Goal: Entertainment & Leisure: Consume media (video, audio)

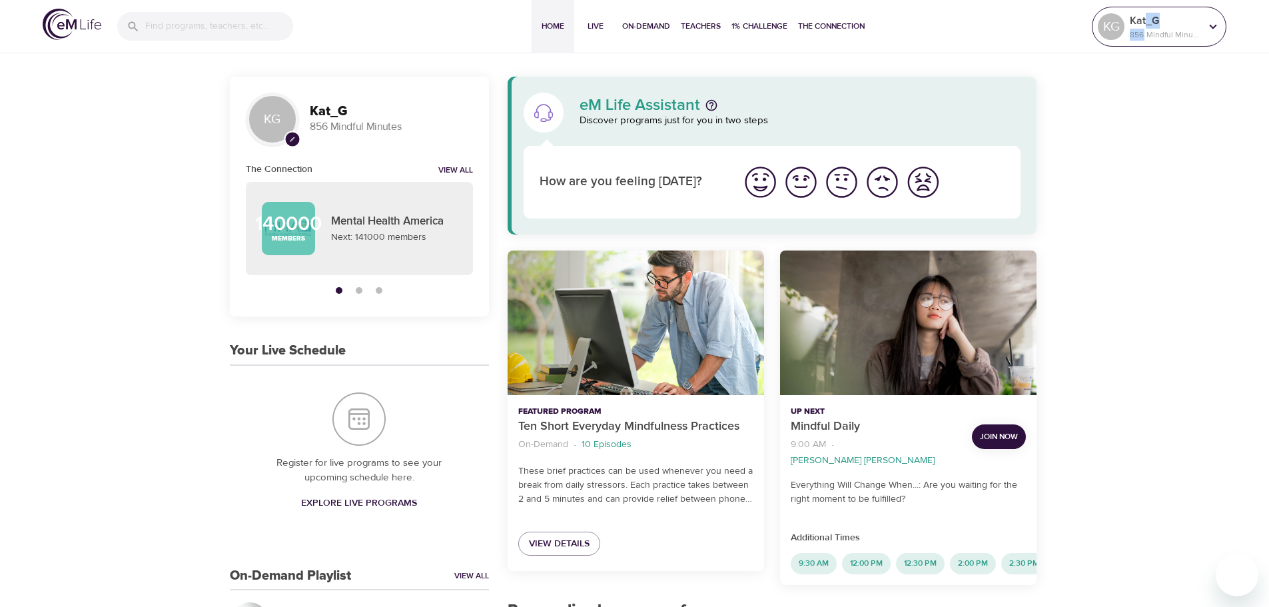
click at [1144, 24] on div "Kat_G 856 Mindful Minutes" at bounding box center [1165, 26] width 76 height 33
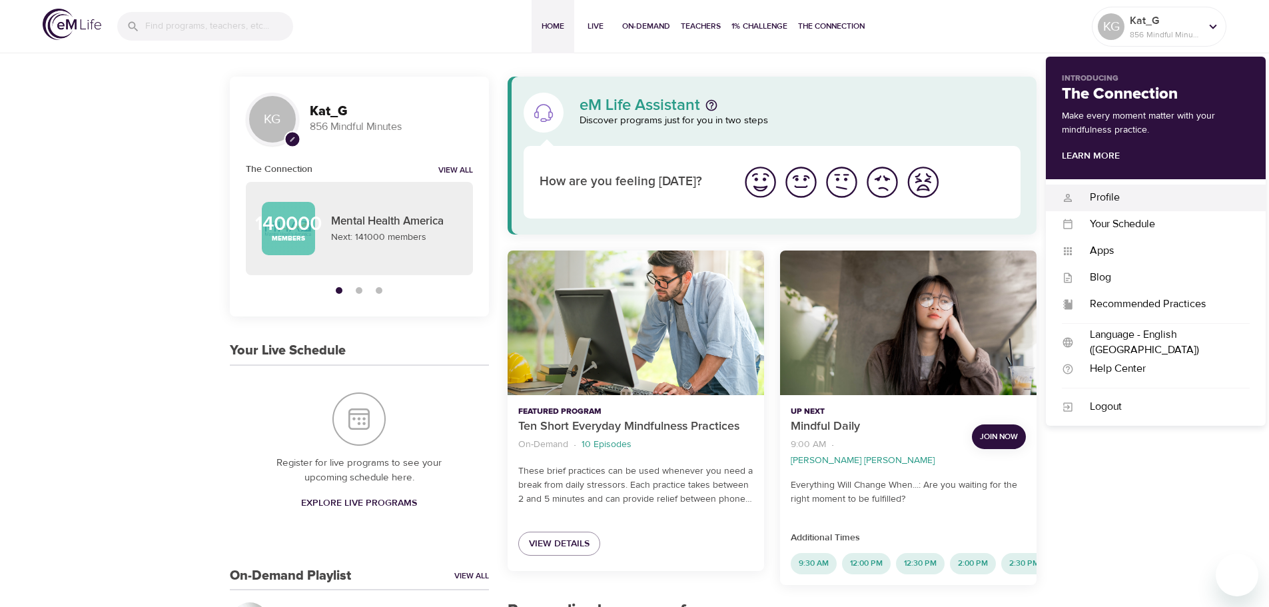
click at [1180, 193] on div "Profile" at bounding box center [1162, 197] width 176 height 15
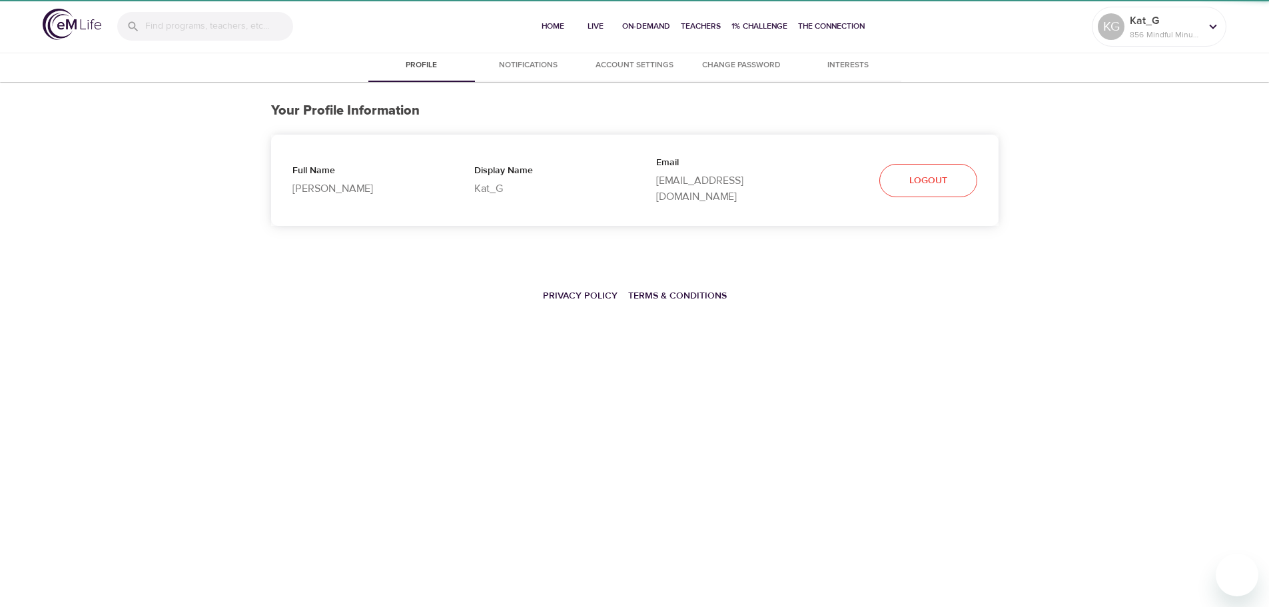
select select "10"
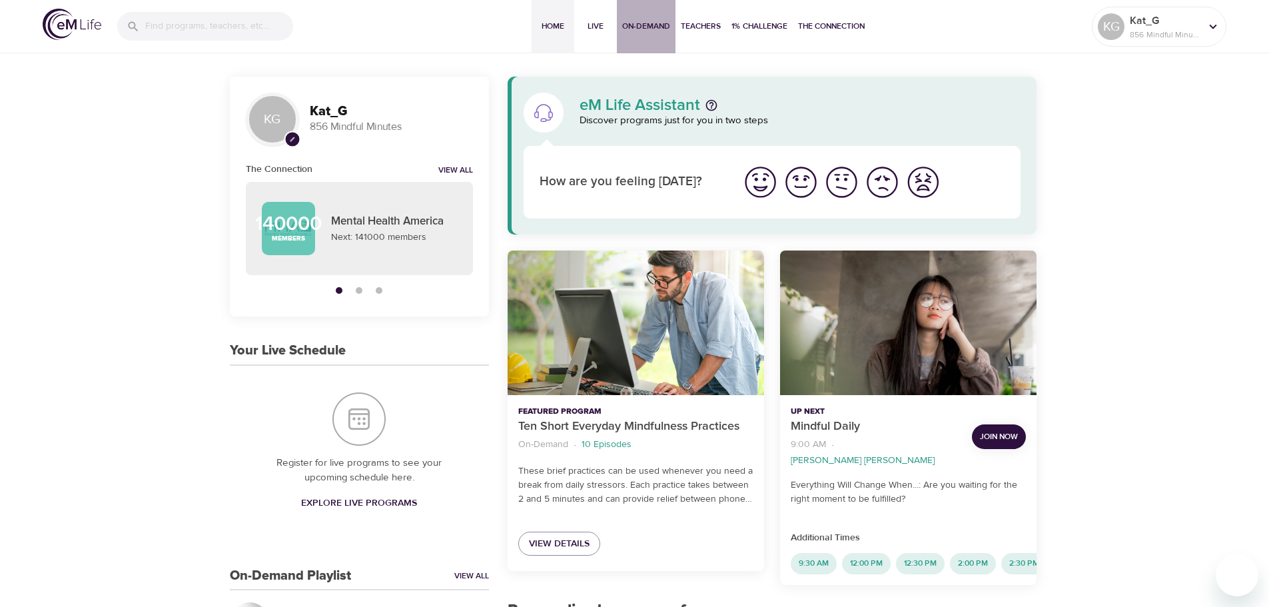
click at [643, 23] on span "On-Demand" at bounding box center [646, 26] width 48 height 14
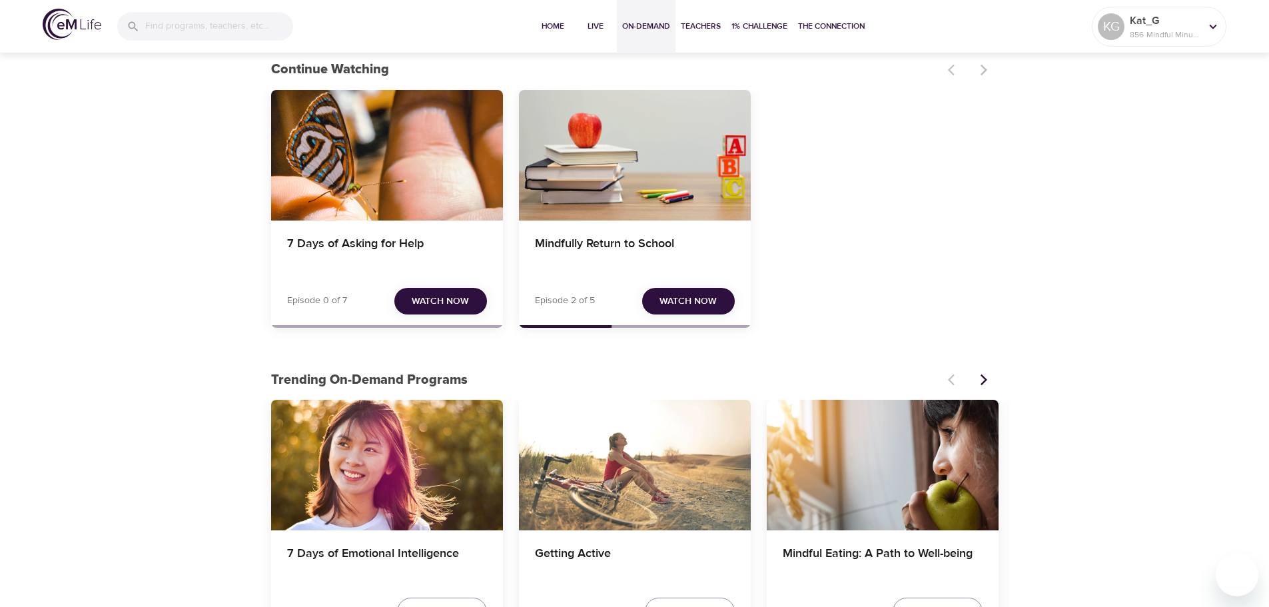
scroll to position [67, 0]
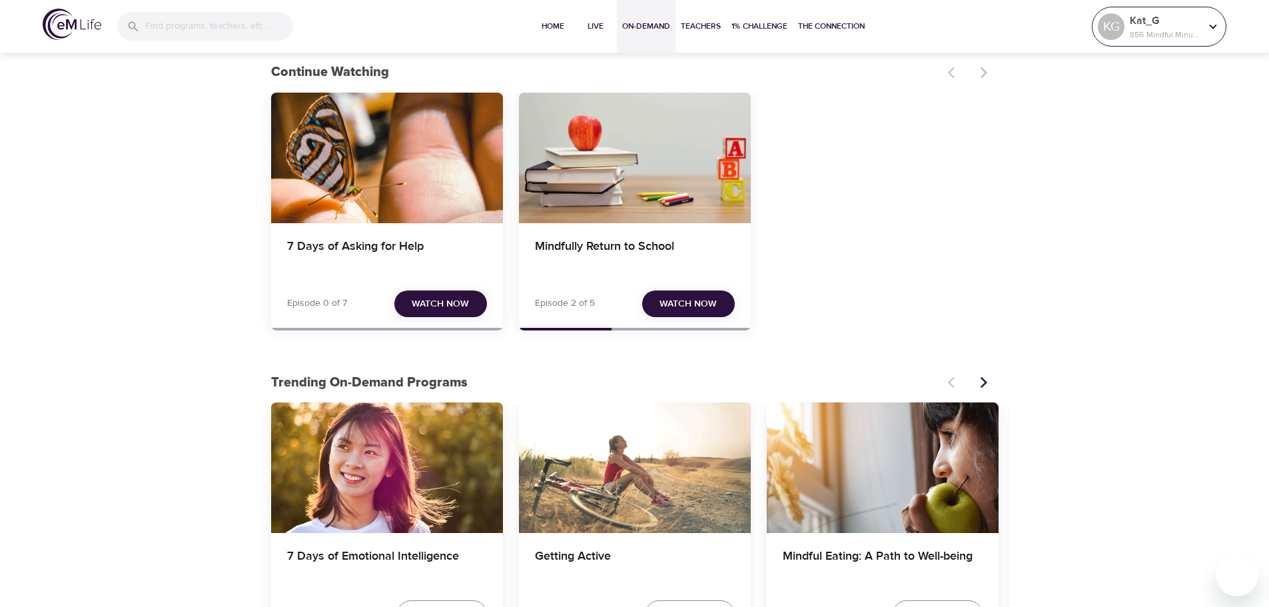
click at [1146, 17] on p "Kat_G" at bounding box center [1165, 21] width 71 height 16
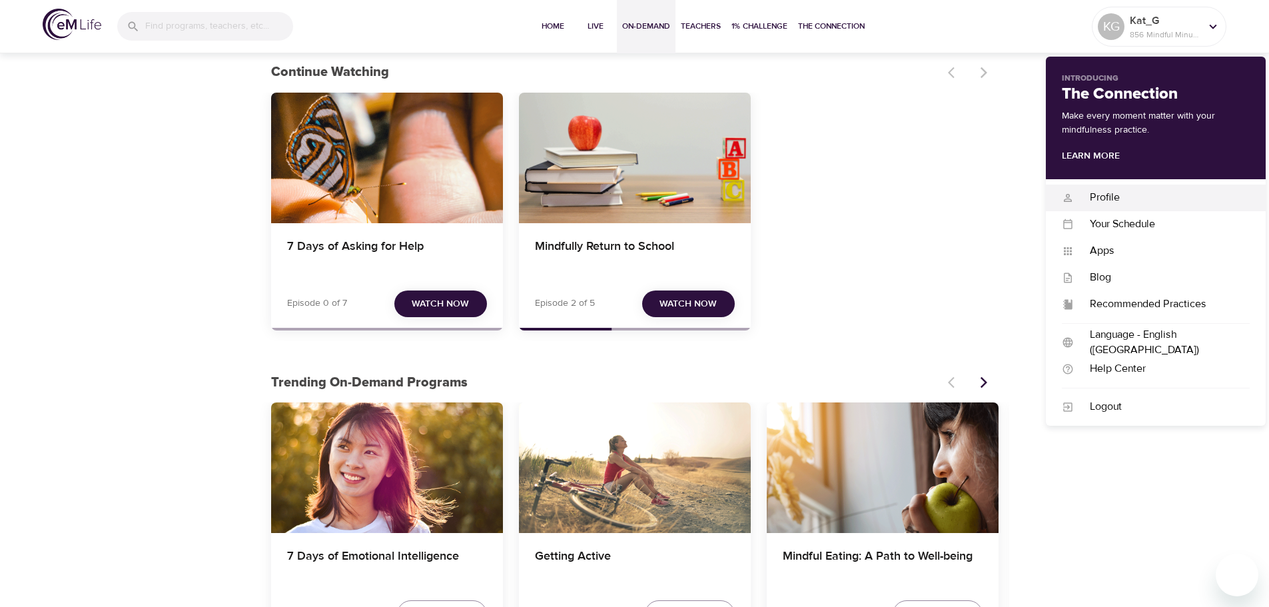
click at [1130, 195] on div "Profile" at bounding box center [1162, 197] width 176 height 15
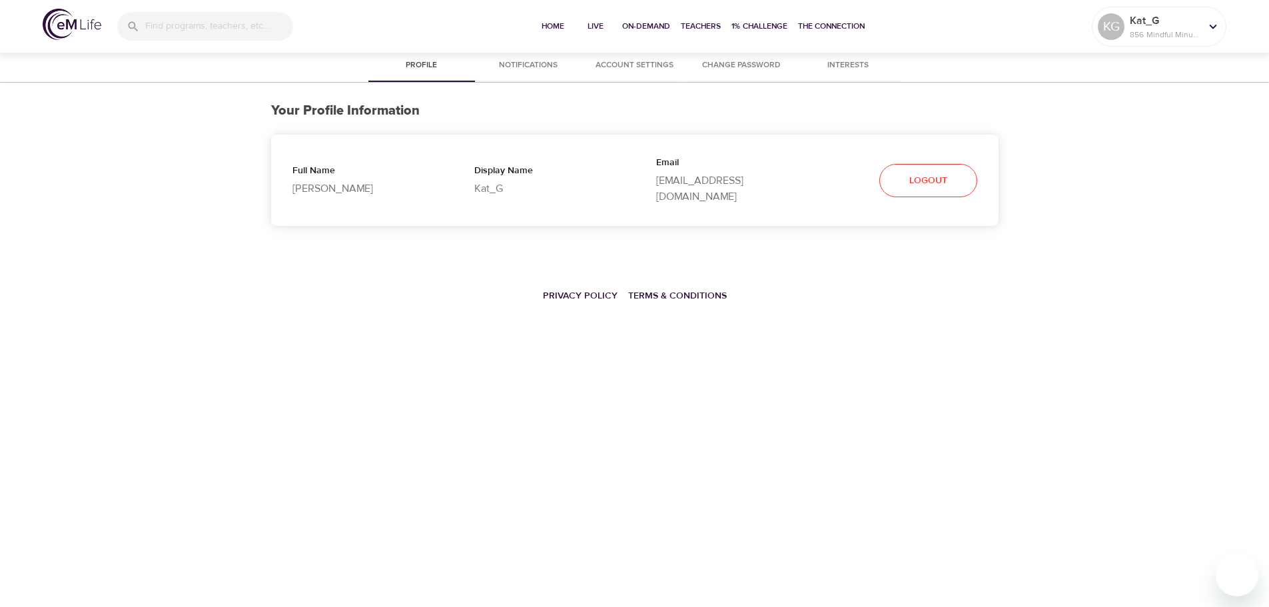
select select "10"
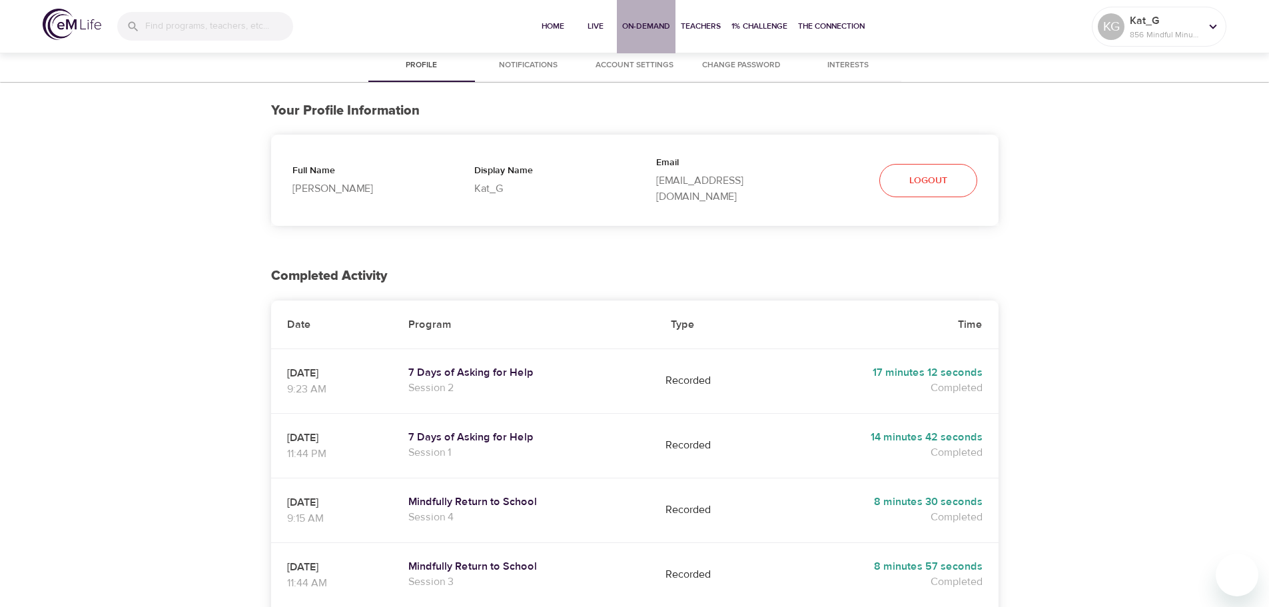
click at [641, 22] on span "On-Demand" at bounding box center [646, 26] width 48 height 14
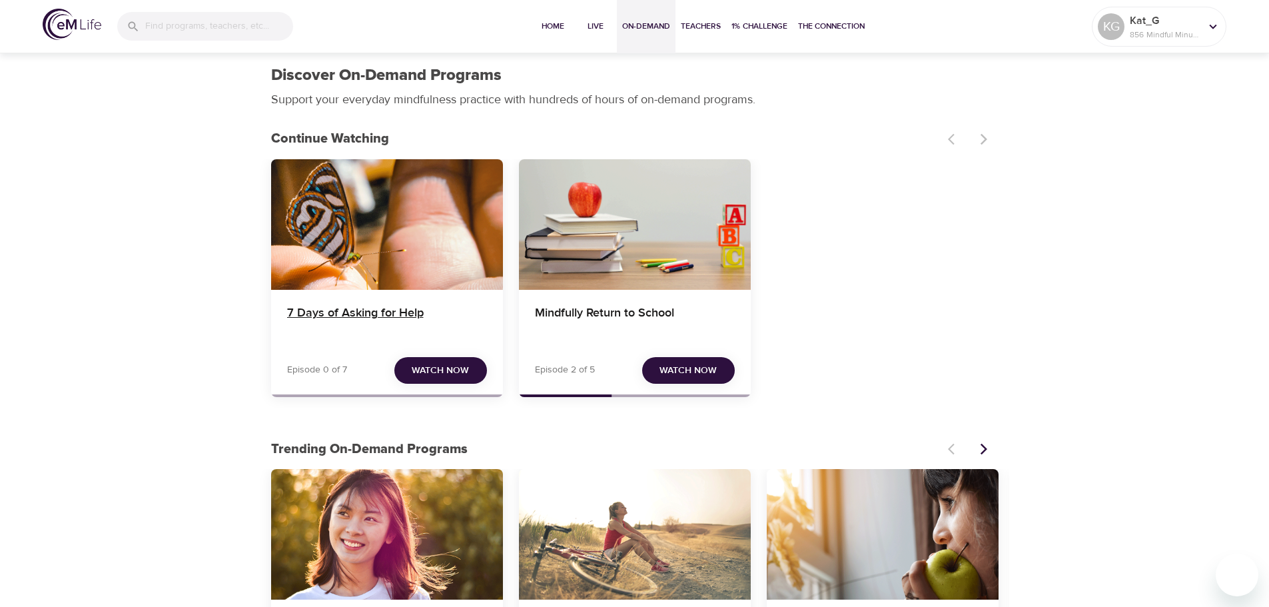
click at [348, 316] on h4 "7 Days of Asking for Help" at bounding box center [387, 322] width 200 height 32
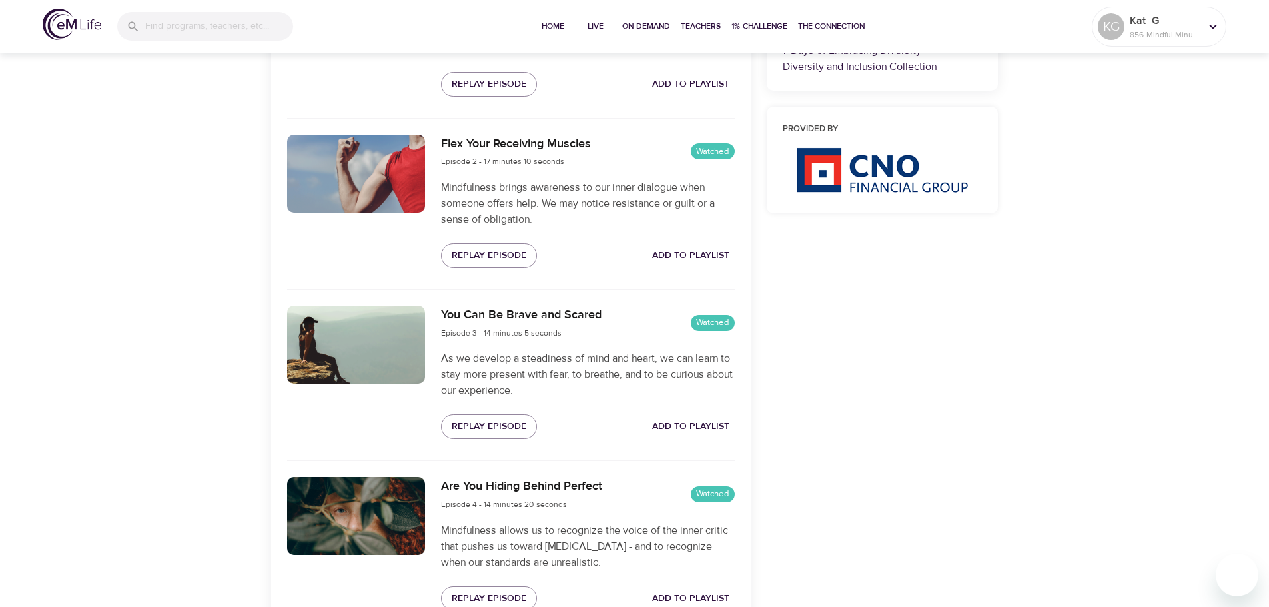
scroll to position [600, 0]
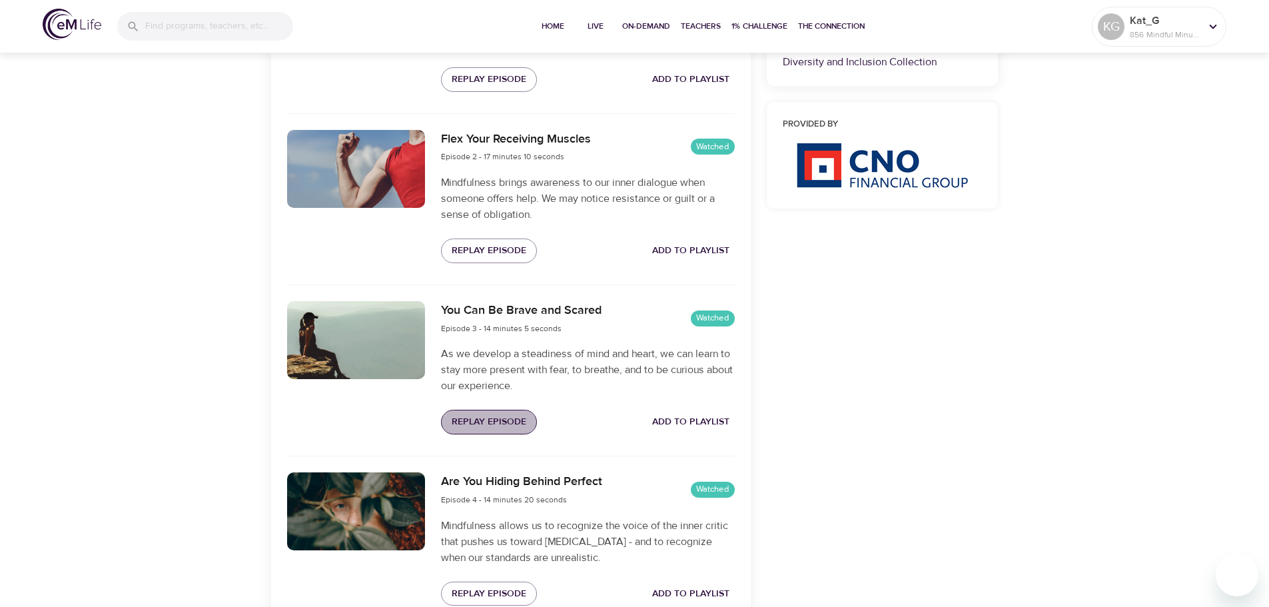
click at [487, 433] on button "Replay Episode" at bounding box center [489, 422] width 96 height 25
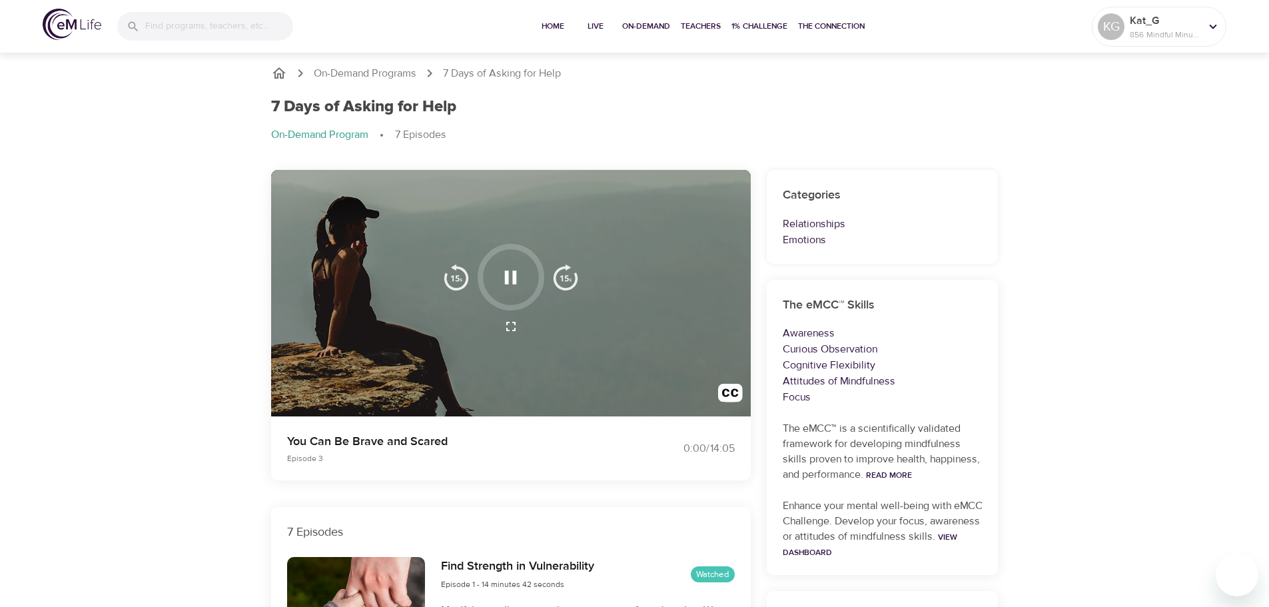
scroll to position [0, 0]
click at [1178, 31] on p "856 Mindful Minutes" at bounding box center [1165, 35] width 71 height 12
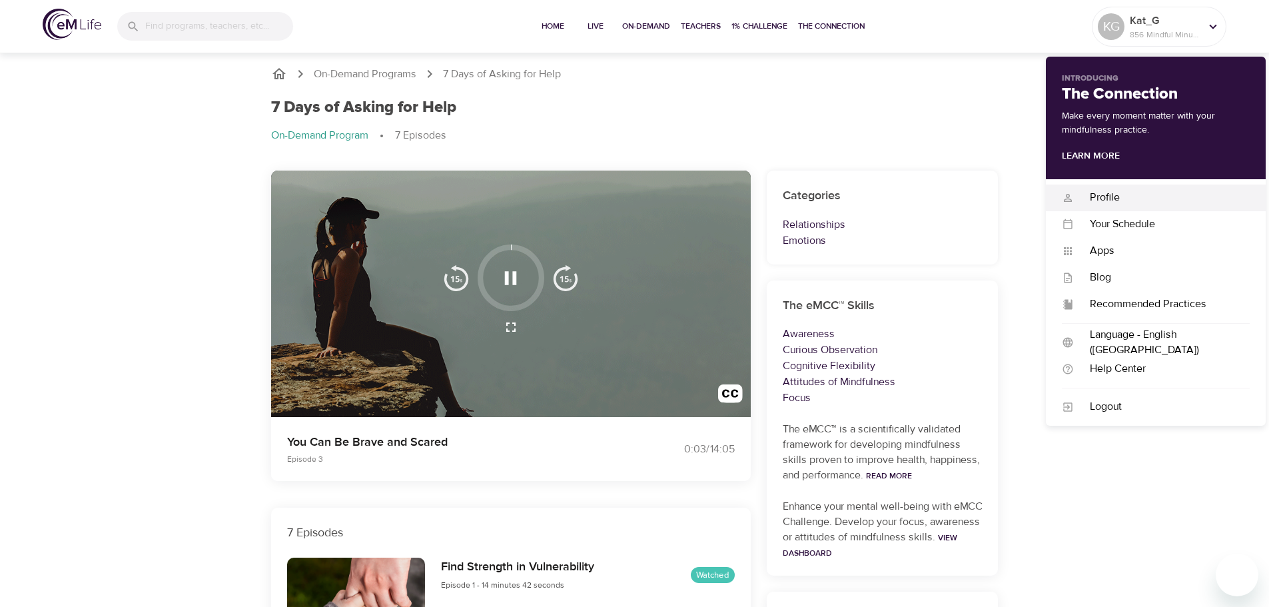
drag, startPoint x: 1102, startPoint y: 205, endPoint x: 1087, endPoint y: 197, distance: 16.4
drag, startPoint x: 1087, startPoint y: 197, endPoint x: 1094, endPoint y: 197, distance: 7.3
drag, startPoint x: 1094, startPoint y: 197, endPoint x: 921, endPoint y: 97, distance: 200.5
click at [914, 97] on div "7 Days of Asking for Help On-Demand Program 7 Episodes" at bounding box center [634, 126] width 743 height 73
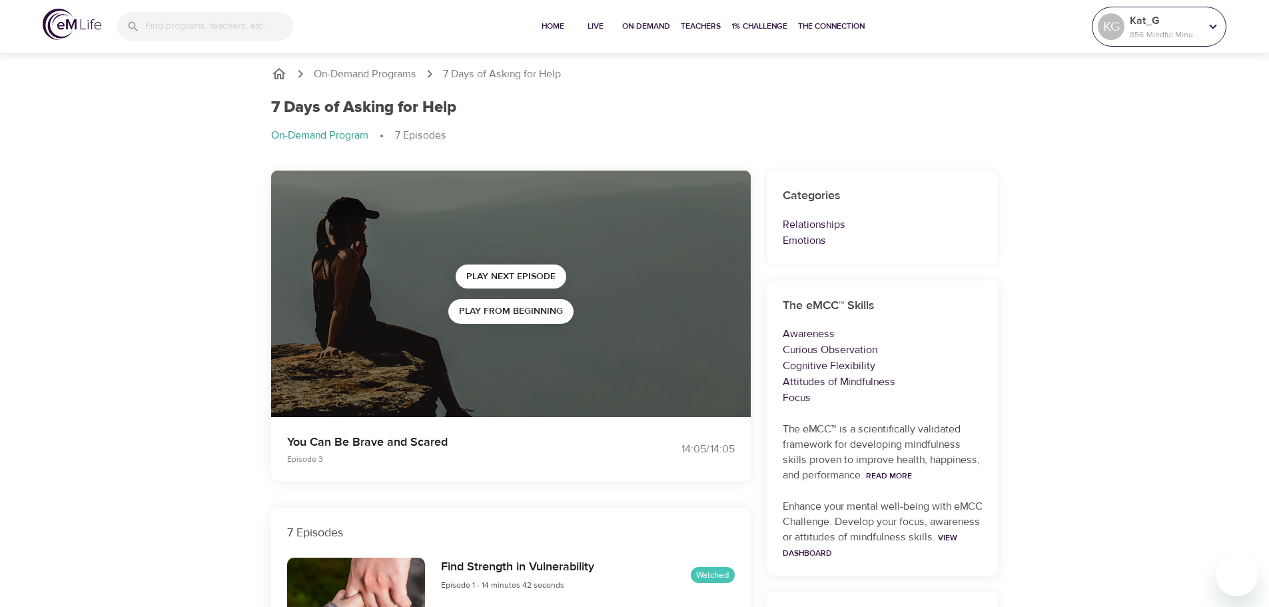
click at [1174, 35] on p "856 Mindful Minutes" at bounding box center [1165, 35] width 71 height 12
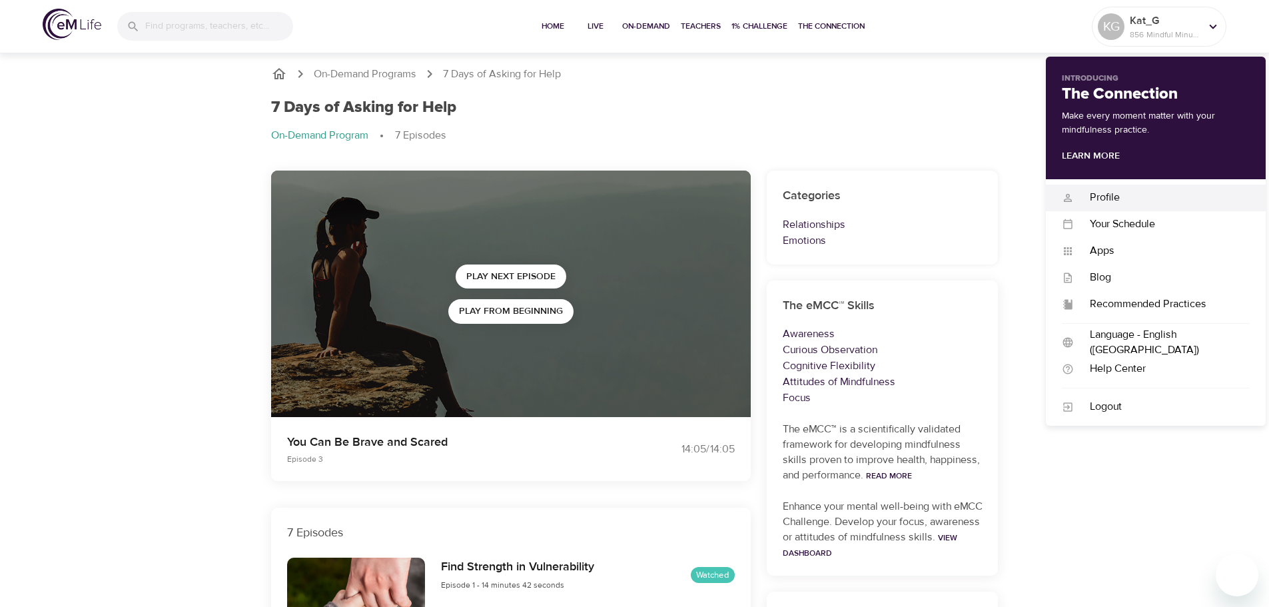
click at [1116, 199] on div "Profile" at bounding box center [1162, 197] width 176 height 15
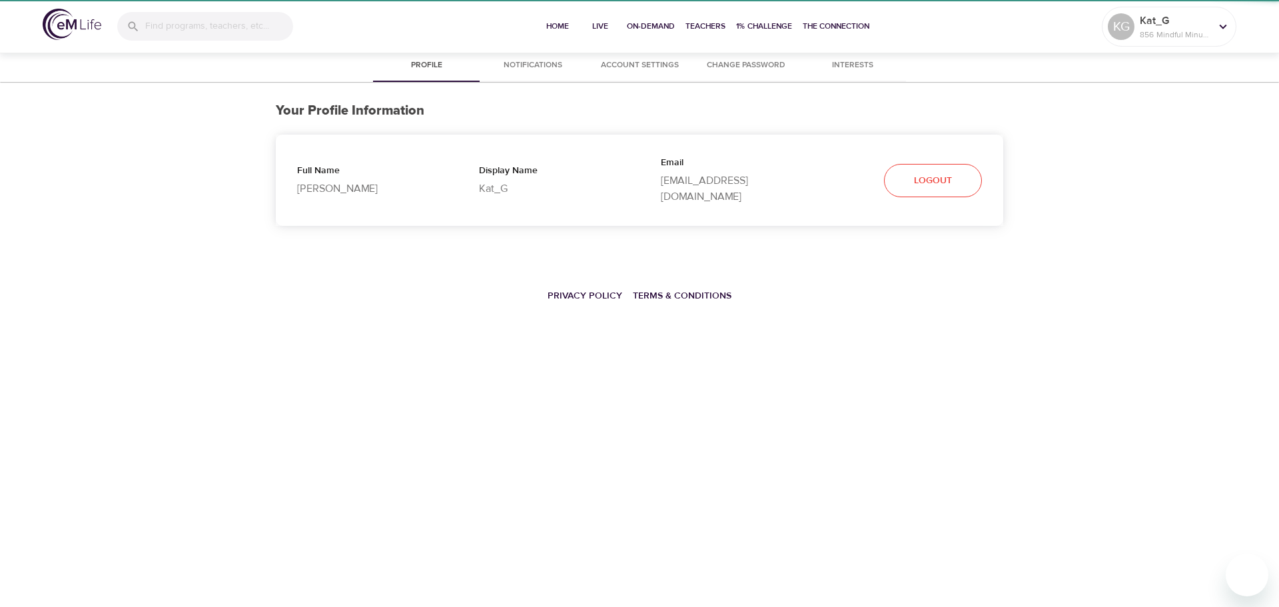
select select "10"
